Goal: Transaction & Acquisition: Obtain resource

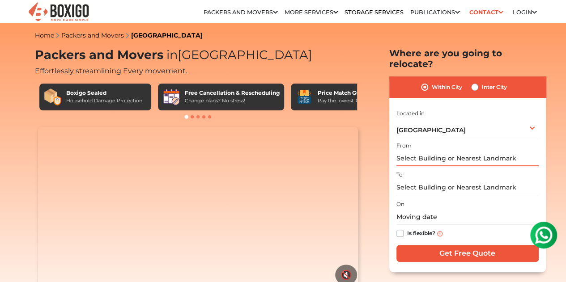
click at [453, 152] on input "text" at bounding box center [467, 159] width 142 height 16
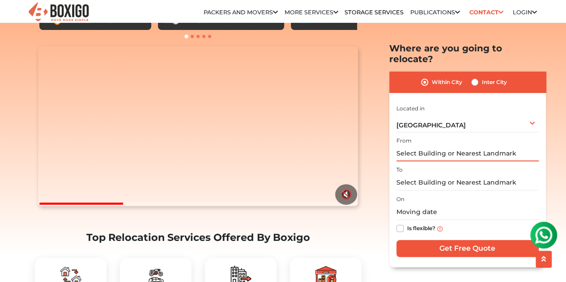
scroll to position [89, 0]
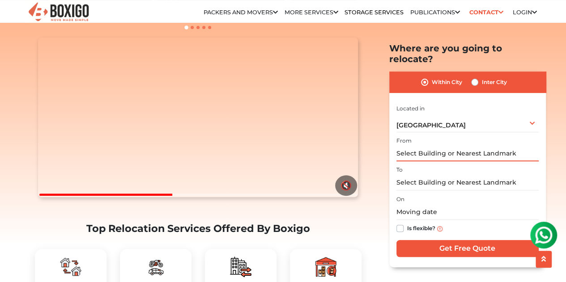
click at [419, 146] on input "text" at bounding box center [467, 154] width 142 height 16
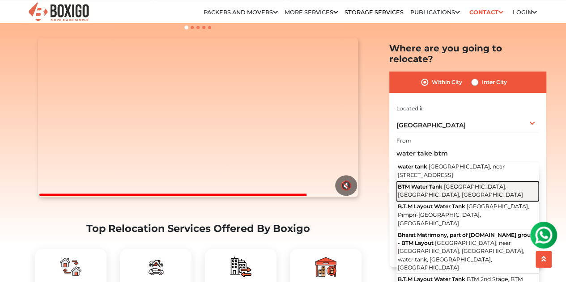
click at [433, 191] on span "[GEOGRAPHIC_DATA], [GEOGRAPHIC_DATA], [GEOGRAPHIC_DATA]" at bounding box center [460, 190] width 125 height 15
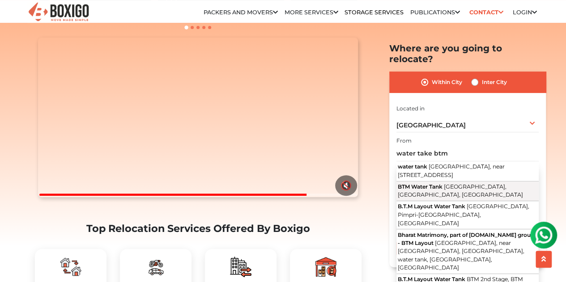
type input "BTM Water Tank, [GEOGRAPHIC_DATA], [GEOGRAPHIC_DATA], [GEOGRAPHIC_DATA]"
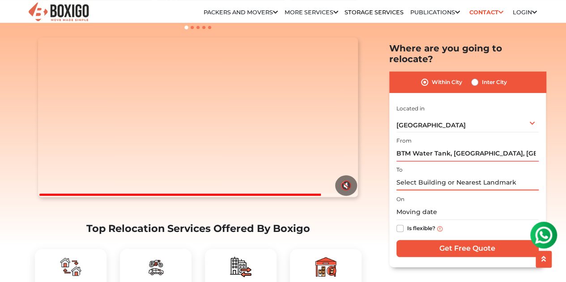
click at [434, 175] on input "text" at bounding box center [467, 183] width 142 height 16
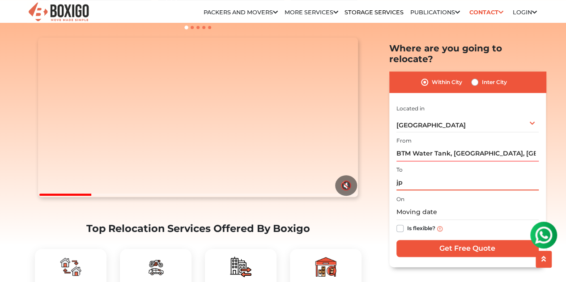
type input "j"
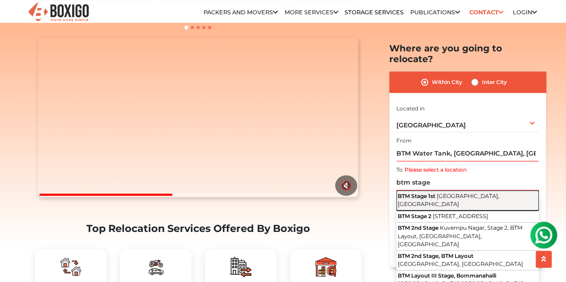
click at [444, 192] on span "[GEOGRAPHIC_DATA], [GEOGRAPHIC_DATA]" at bounding box center [449, 199] width 102 height 15
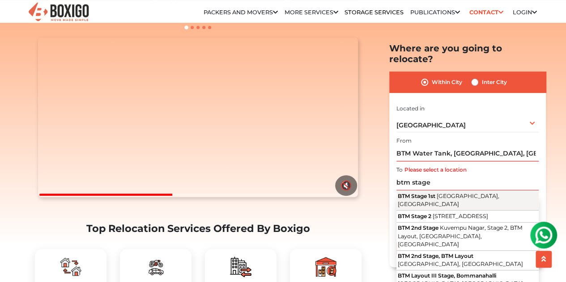
type input "BTM Stage 1st, [GEOGRAPHIC_DATA], [GEOGRAPHIC_DATA]"
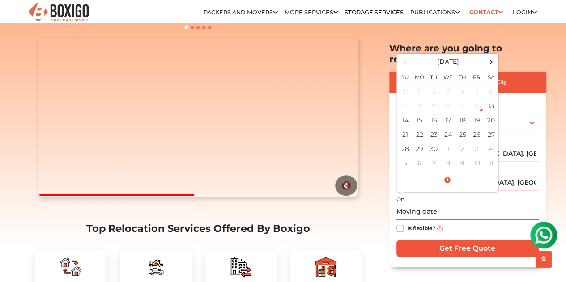
click at [443, 204] on input "text" at bounding box center [467, 212] width 142 height 16
click at [494, 56] on span at bounding box center [491, 62] width 12 height 12
click at [407, 156] on td "30" at bounding box center [405, 163] width 14 height 14
type input "[DATE] 12:00 AM"
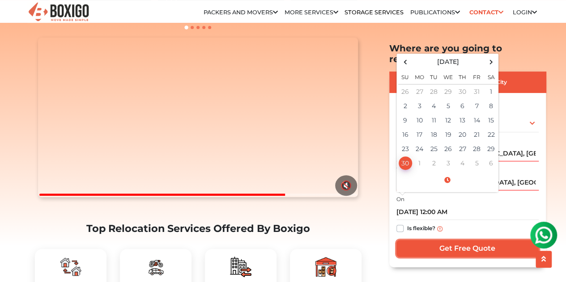
click at [442, 240] on input "Get Free Quote" at bounding box center [467, 248] width 142 height 17
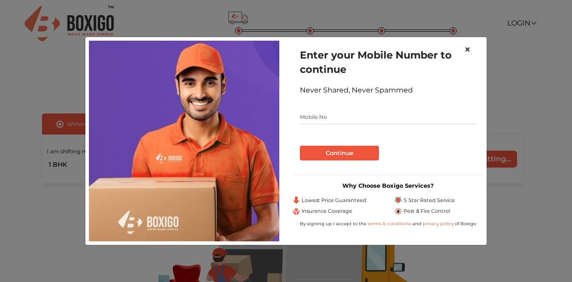
click at [470, 51] on span "×" at bounding box center [468, 49] width 6 height 13
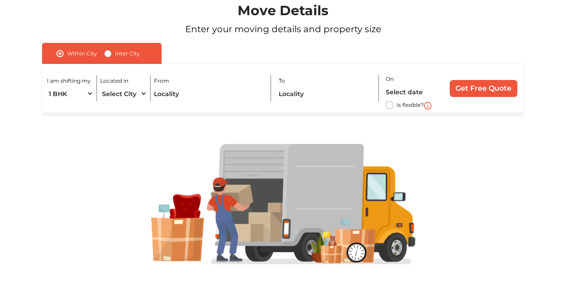
scroll to position [84, 0]
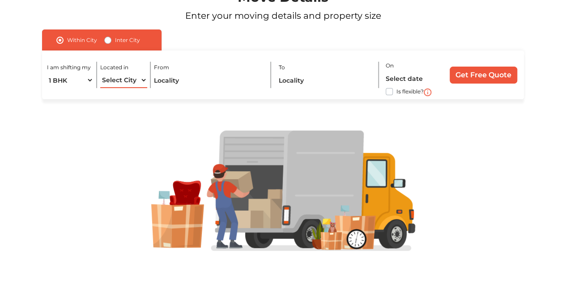
click at [133, 81] on select "Select City Bangalore Bengaluru Bhopal Bhubaneswar Chennai Coimbatore Cuttack D…" at bounding box center [123, 80] width 47 height 16
select select "[GEOGRAPHIC_DATA]"
click at [100, 72] on select "Select City Bangalore Bengaluru Bhopal Bhubaneswar Chennai Coimbatore Cuttack D…" at bounding box center [123, 80] width 47 height 16
click at [182, 77] on input "text" at bounding box center [209, 80] width 110 height 16
type input "b"
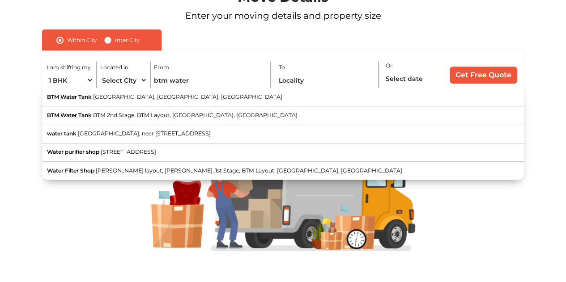
click at [207, 97] on span "[GEOGRAPHIC_DATA], [GEOGRAPHIC_DATA], [GEOGRAPHIC_DATA]" at bounding box center [187, 96] width 189 height 7
type input "BTM Water Tank, [GEOGRAPHIC_DATA], [GEOGRAPHIC_DATA], [GEOGRAPHIC_DATA]"
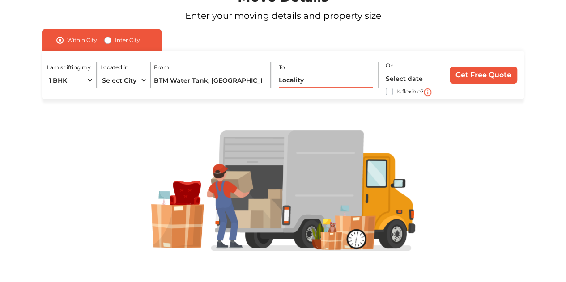
click at [309, 80] on input "text" at bounding box center [326, 80] width 94 height 16
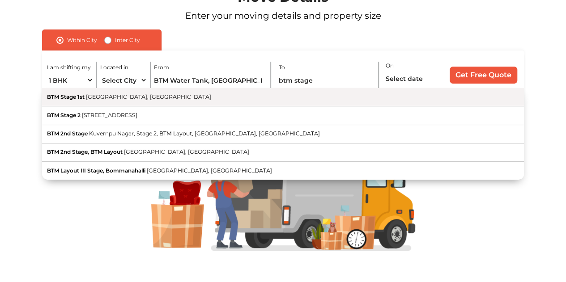
click at [167, 101] on button "BTM Stage 1st Bengaluru, Karnataka" at bounding box center [283, 97] width 482 height 18
type input "BTM Stage 1st, [GEOGRAPHIC_DATA], [GEOGRAPHIC_DATA]"
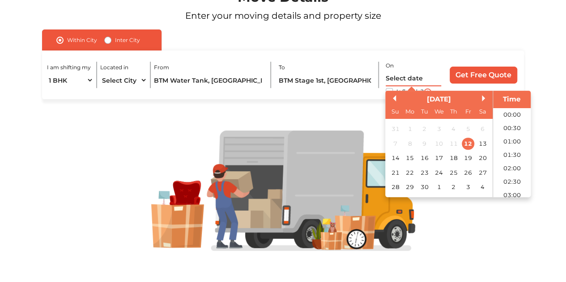
click at [398, 78] on input "text" at bounding box center [412, 79] width 55 height 16
click at [485, 100] on button "Next Month" at bounding box center [485, 98] width 6 height 6
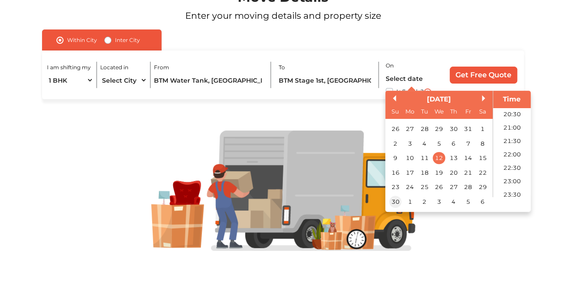
click at [398, 204] on div "30" at bounding box center [395, 202] width 12 height 12
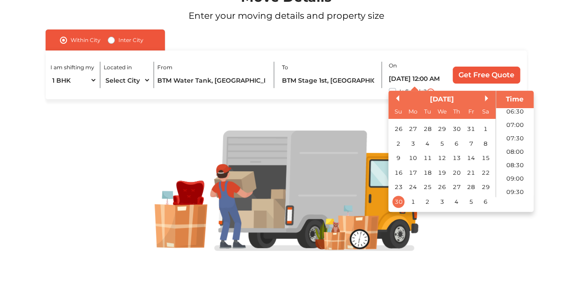
scroll to position [197, 0]
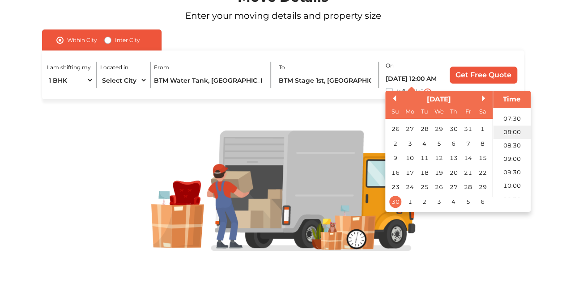
click at [508, 133] on li "08:00" at bounding box center [512, 132] width 38 height 13
type input "30/11/2025 8:00 AM"
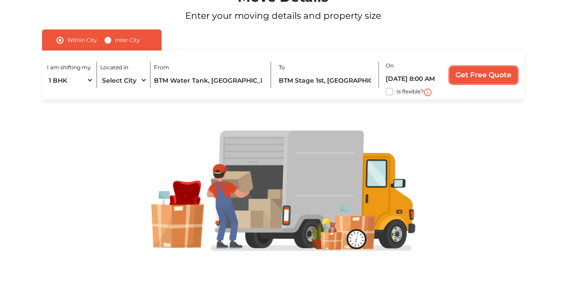
click at [505, 80] on input "Get Free Quote" at bounding box center [483, 75] width 68 height 17
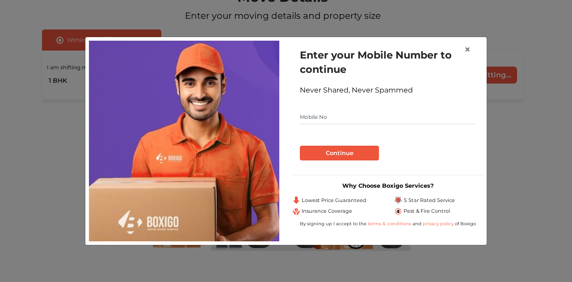
click at [348, 118] on input "text" at bounding box center [388, 117] width 176 height 14
type input "9014243736"
click at [300, 146] on button "Continue" at bounding box center [339, 153] width 79 height 15
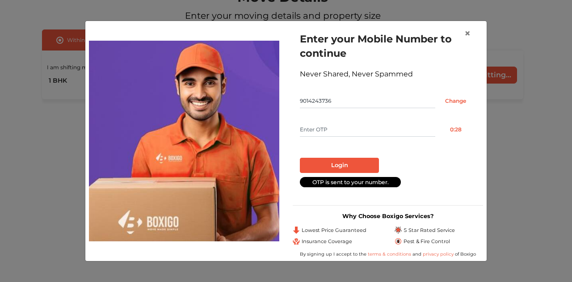
click at [348, 133] on input "text" at bounding box center [367, 130] width 135 height 14
type input "4816"
click at [353, 166] on button "Login" at bounding box center [339, 165] width 79 height 15
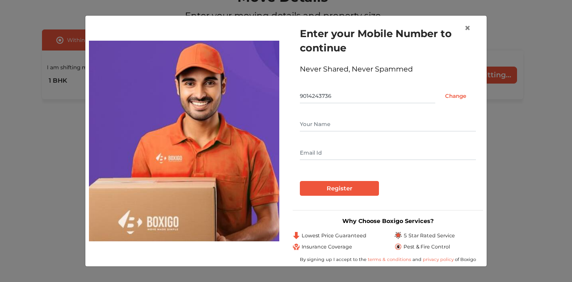
click at [312, 127] on input "text" at bounding box center [388, 124] width 176 height 14
type input "abid"
type input "romanabid001@gmail.com"
click at [300, 181] on input "Register" at bounding box center [339, 188] width 79 height 15
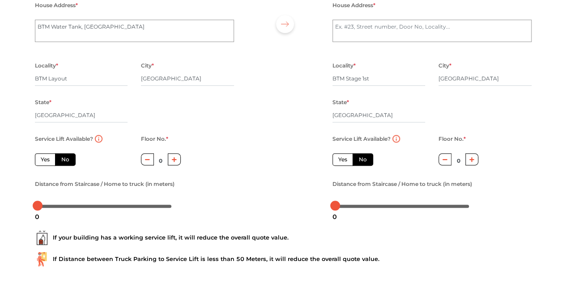
scroll to position [140, 0]
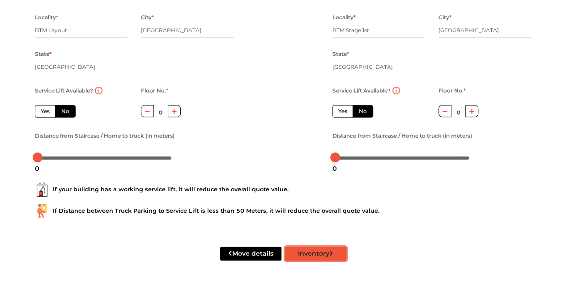
click at [308, 254] on button "Inventory" at bounding box center [315, 254] width 61 height 14
radio input "true"
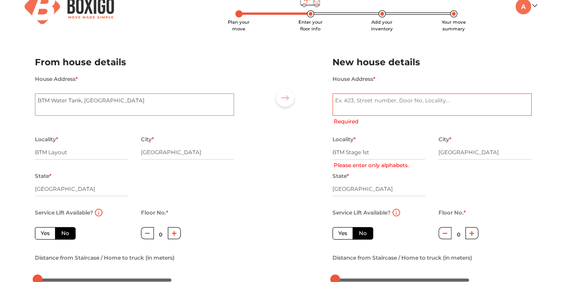
scroll to position [0, 0]
